Goal: Information Seeking & Learning: Learn about a topic

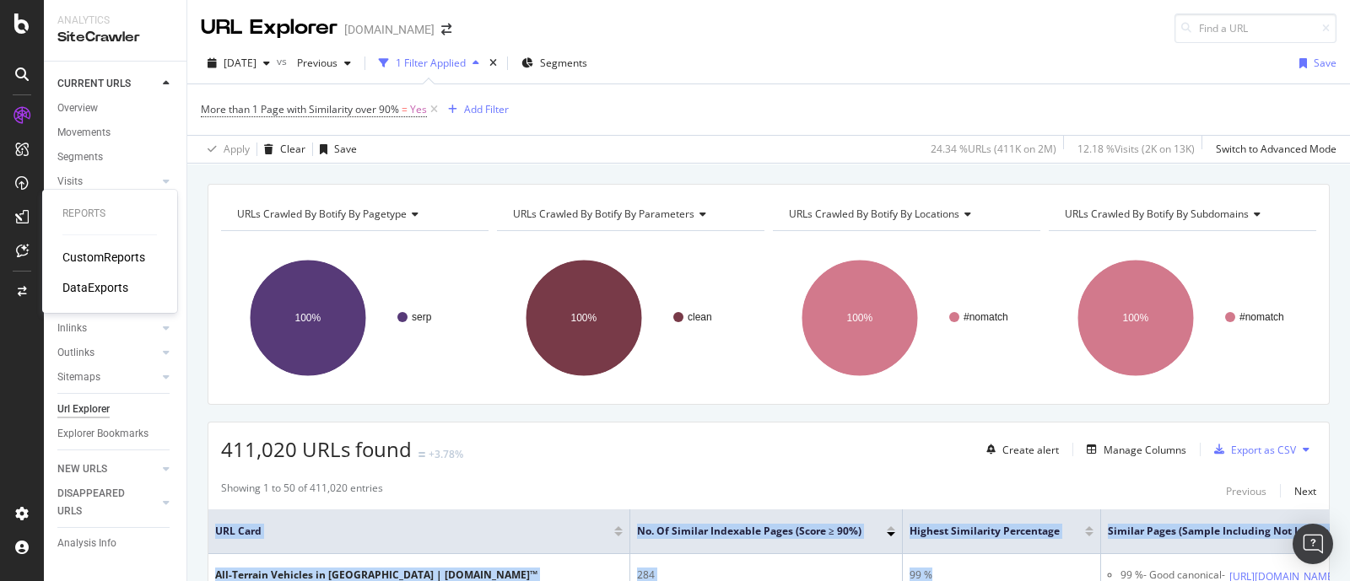
scroll to position [0, 208]
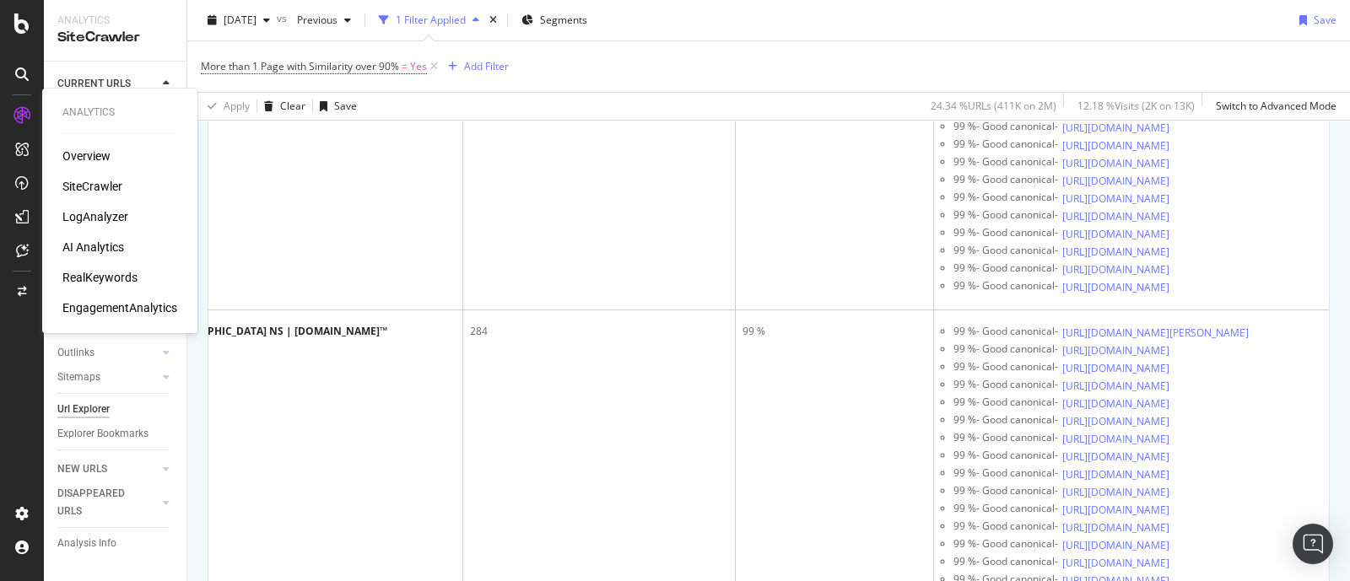
click at [100, 218] on div "LogAnalyzer" at bounding box center [95, 216] width 66 height 17
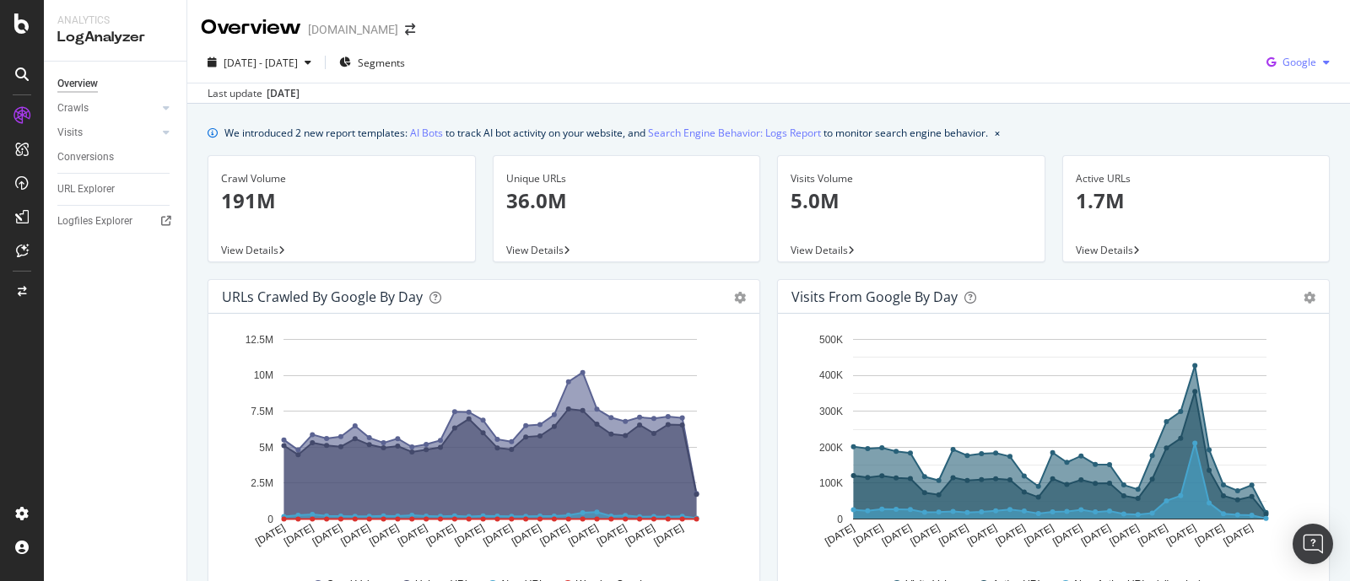
click at [1283, 61] on span "Google" at bounding box center [1300, 62] width 34 height 14
click at [1275, 160] on span "OpenAI" at bounding box center [1295, 158] width 62 height 15
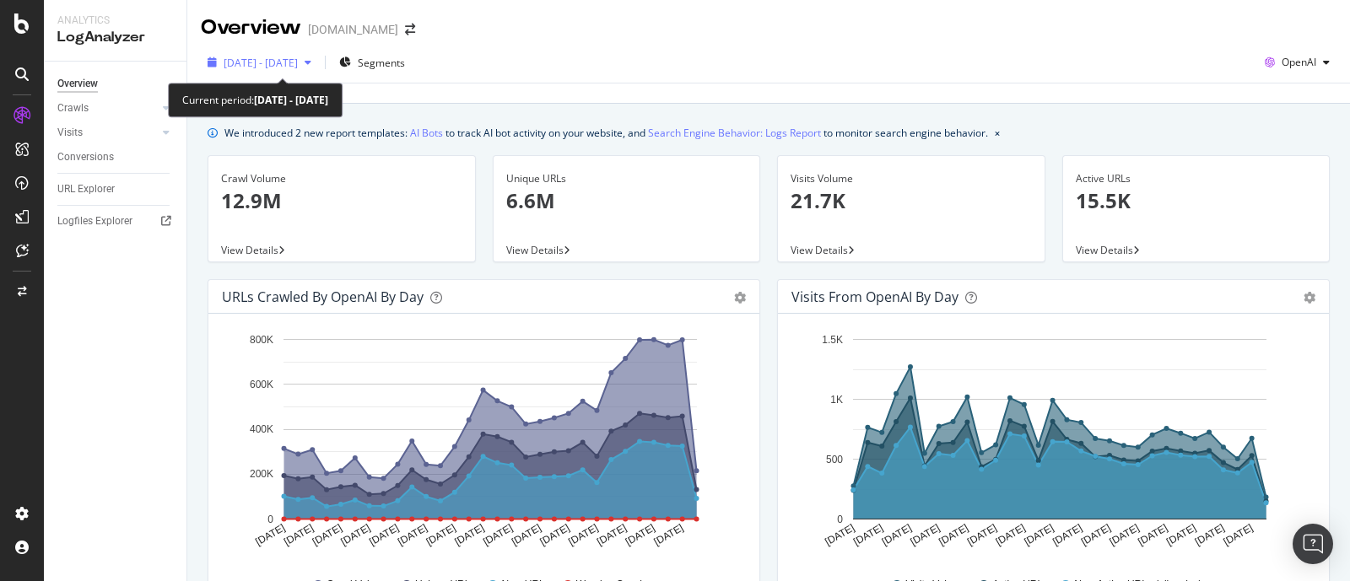
click at [318, 61] on div "button" at bounding box center [308, 62] width 20 height 10
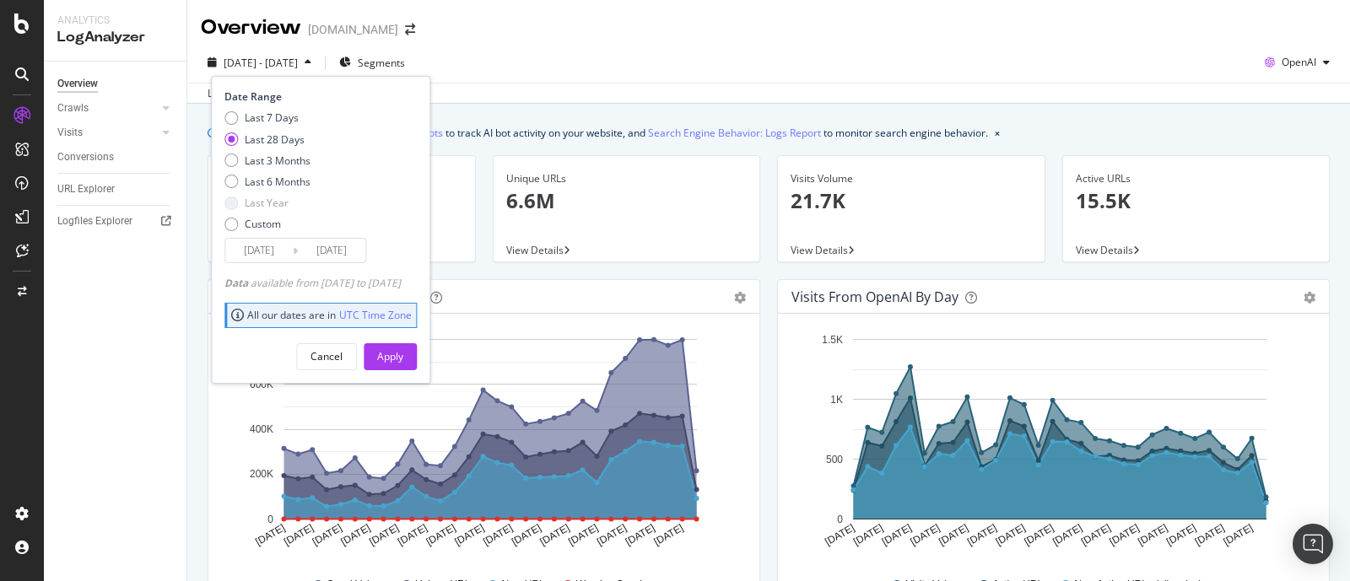
click at [618, 46] on div "[DATE] - [DATE] Segments Date Range Last 7 Days Last 28 Days Last 3 Months Last…" at bounding box center [768, 73] width 1163 height 62
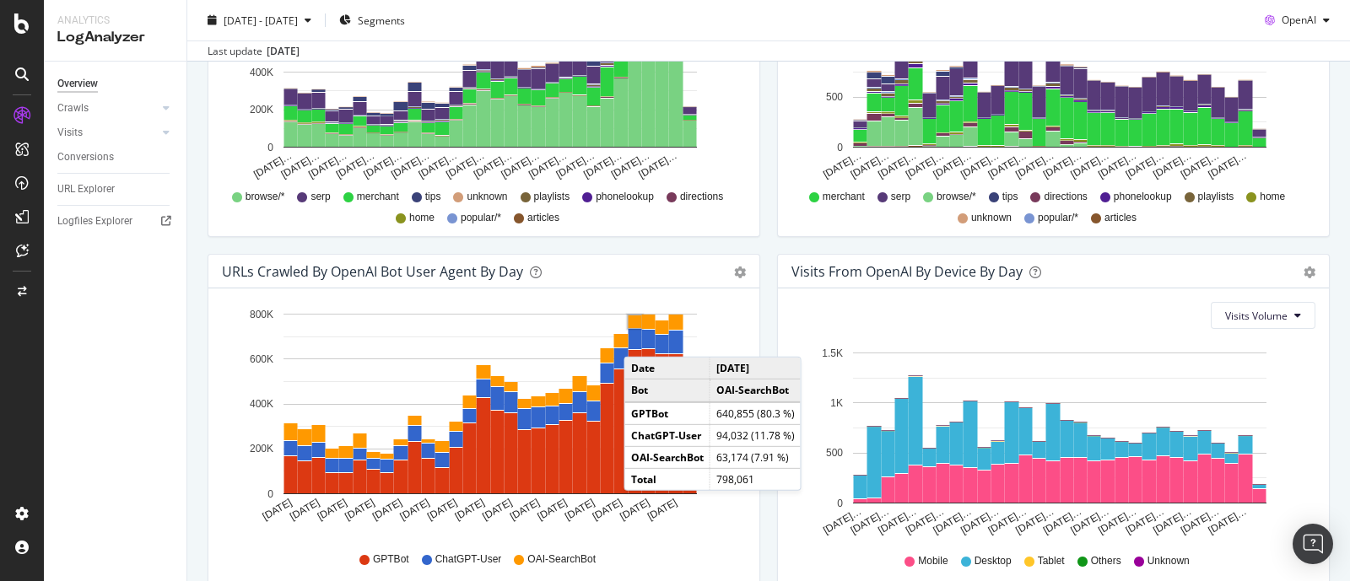
scroll to position [824, 0]
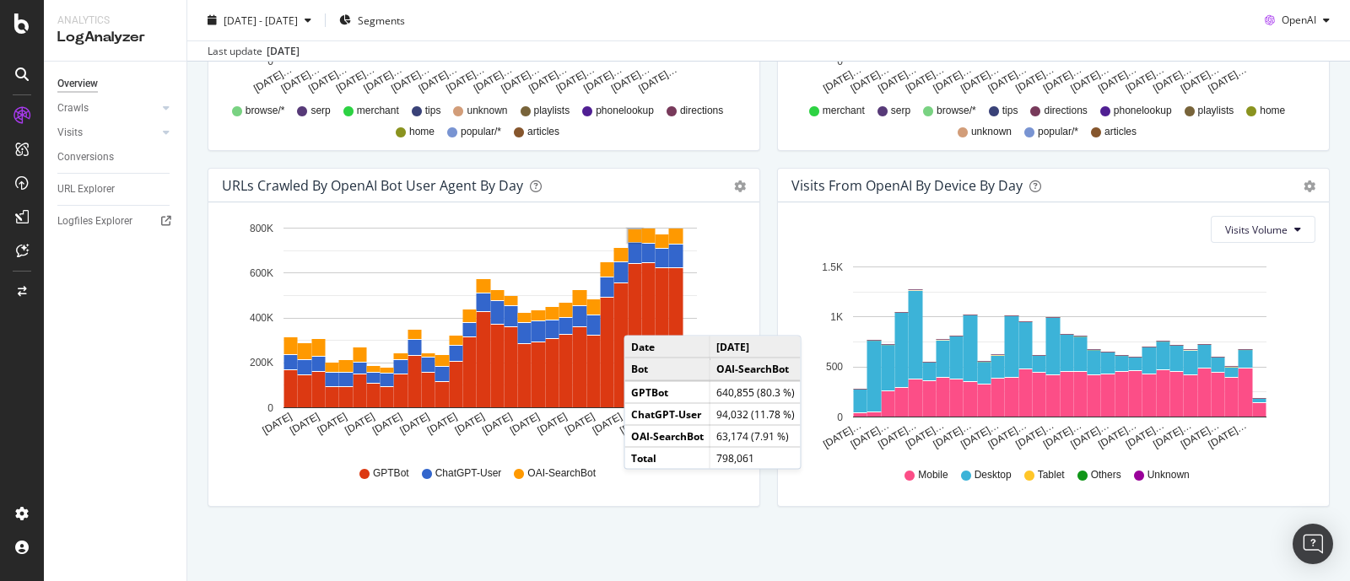
click at [769, 293] on div "Visits From OpenAI By Device By Day Timeline (by Value) Timeline (by Percentage…" at bounding box center [1054, 346] width 570 height 356
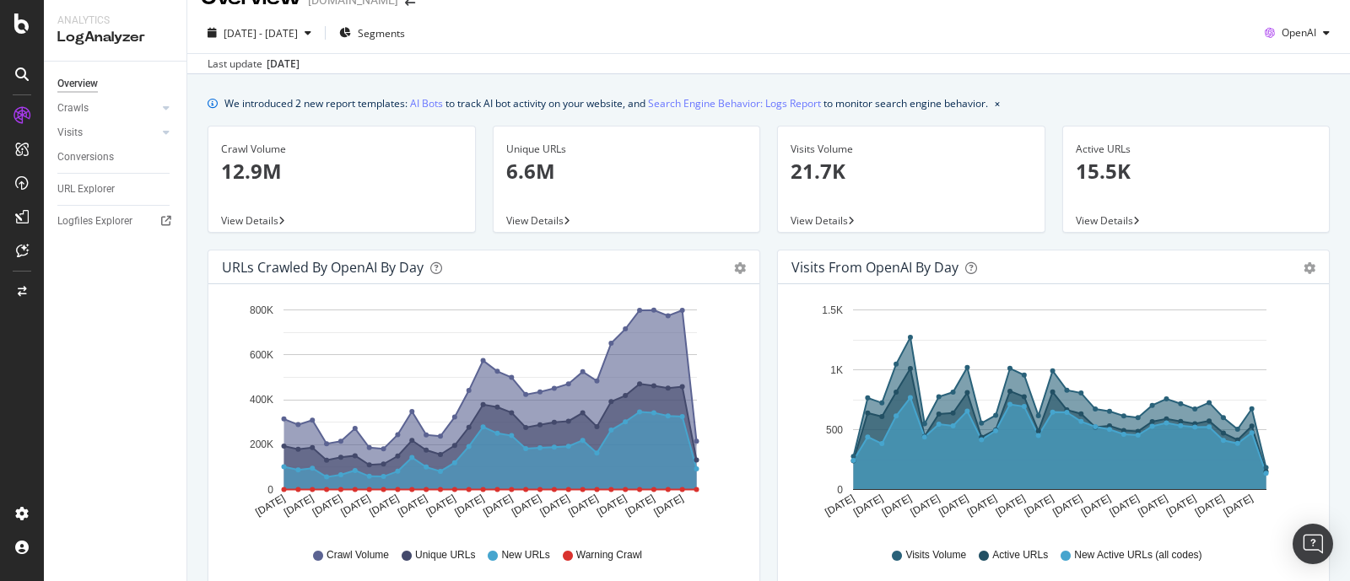
scroll to position [0, 0]
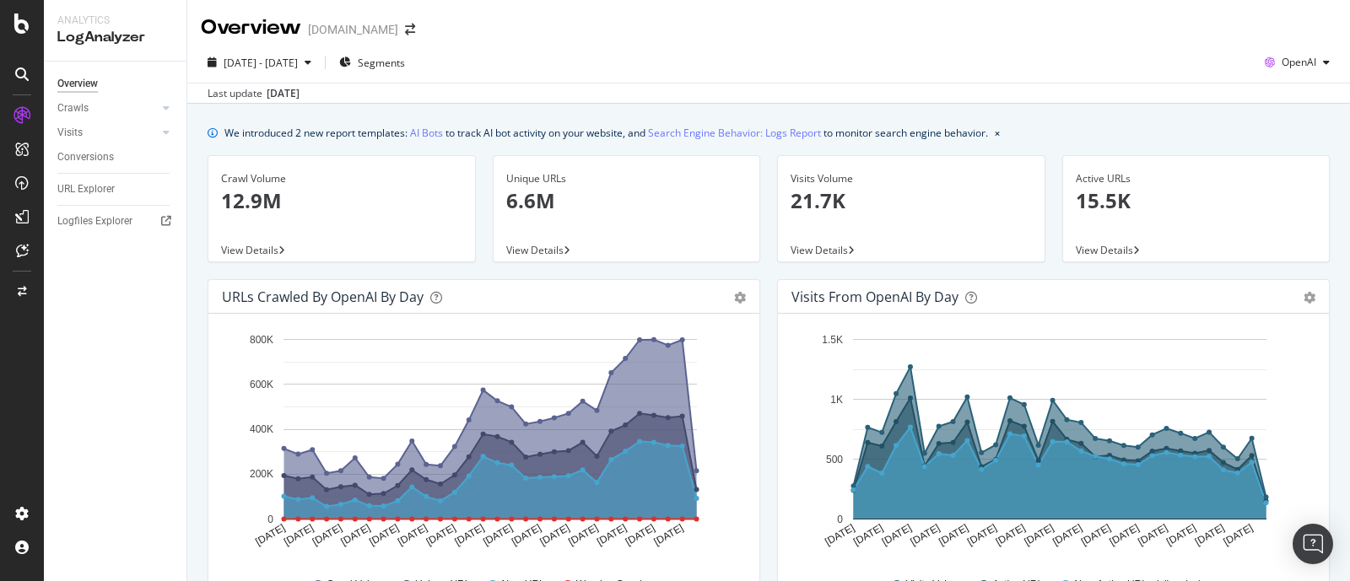
click at [1322, 57] on div "[DATE] - [DATE] Segments OpenAI" at bounding box center [768, 66] width 1163 height 34
click at [1316, 62] on div "button" at bounding box center [1326, 62] width 20 height 10
click at [1291, 90] on span "Google" at bounding box center [1294, 96] width 62 height 15
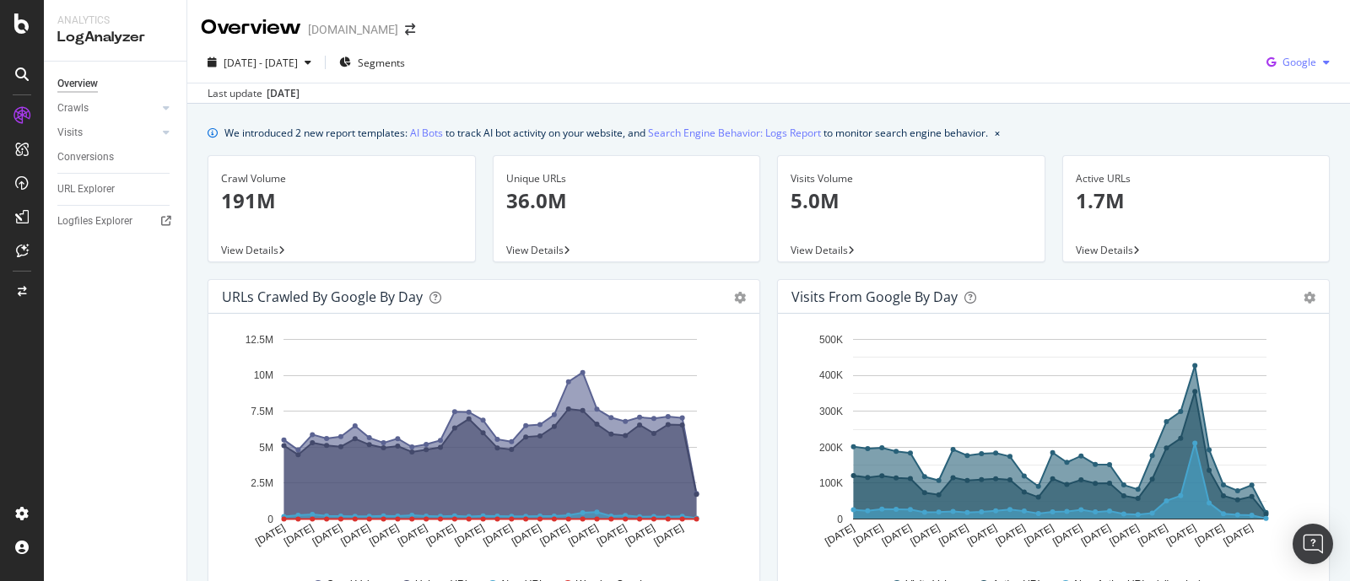
click at [1294, 62] on span "Google" at bounding box center [1300, 62] width 34 height 14
click at [1305, 190] on span "Other AI Bots" at bounding box center [1295, 189] width 62 height 15
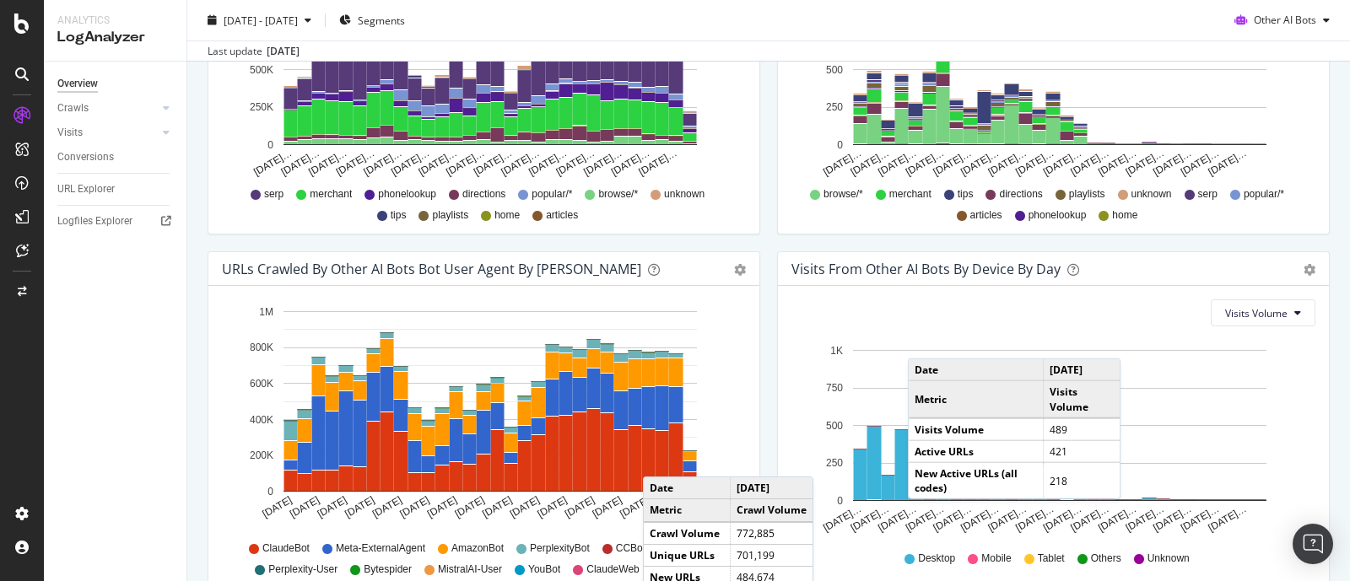
scroll to position [824, 0]
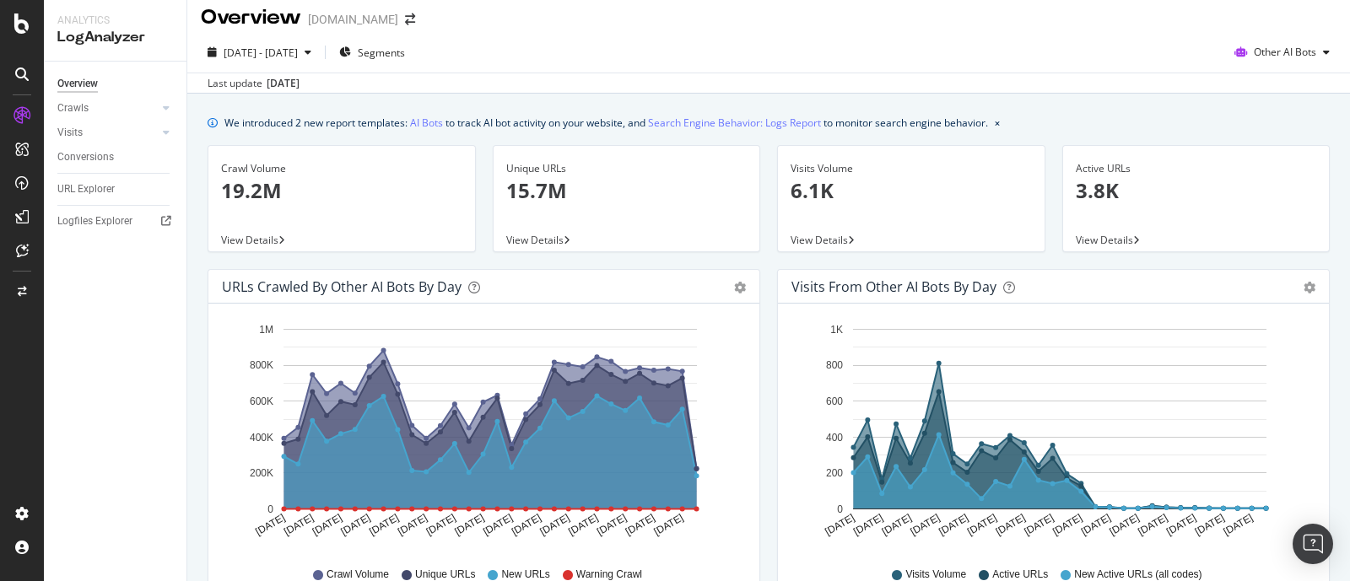
scroll to position [0, 0]
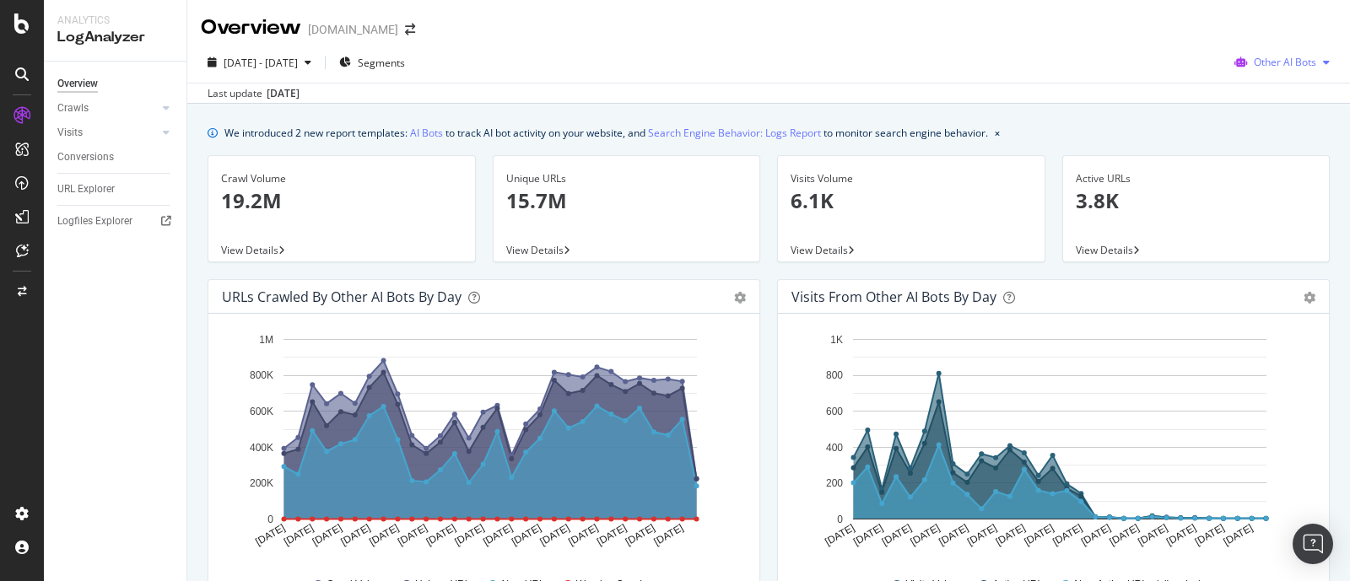
click at [1316, 61] on div "button" at bounding box center [1326, 62] width 20 height 10
click at [1261, 162] on span "OpenAI" at bounding box center [1286, 158] width 66 height 15
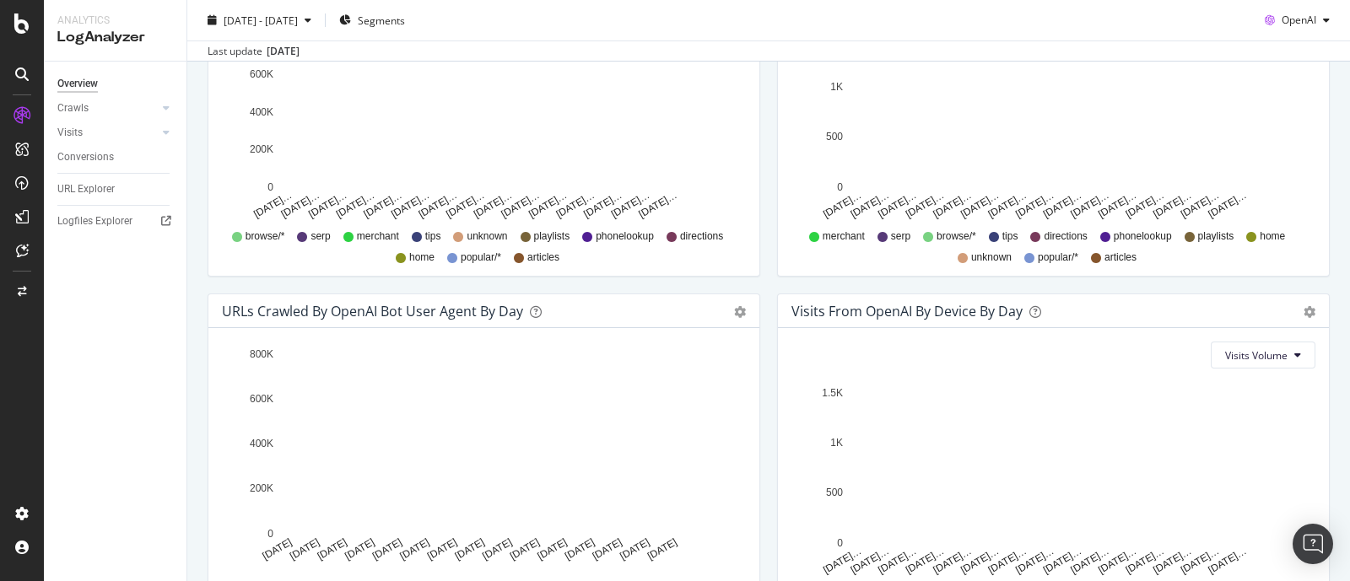
scroll to position [824, 0]
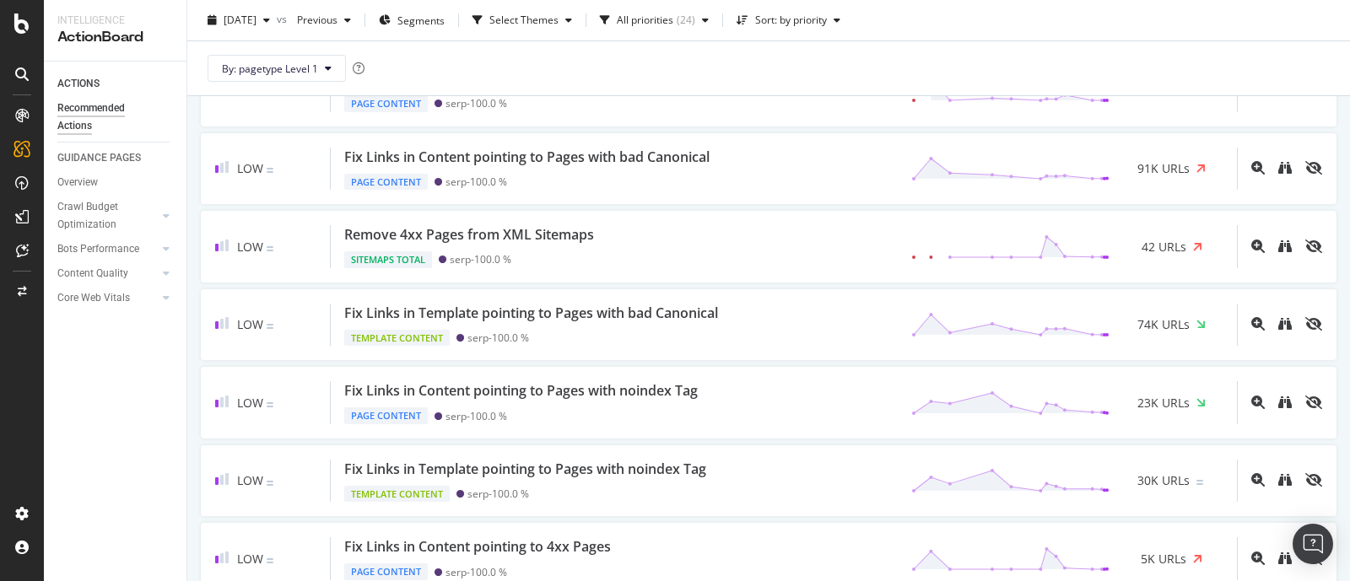
scroll to position [421, 0]
